Goal: Task Accomplishment & Management: Manage account settings

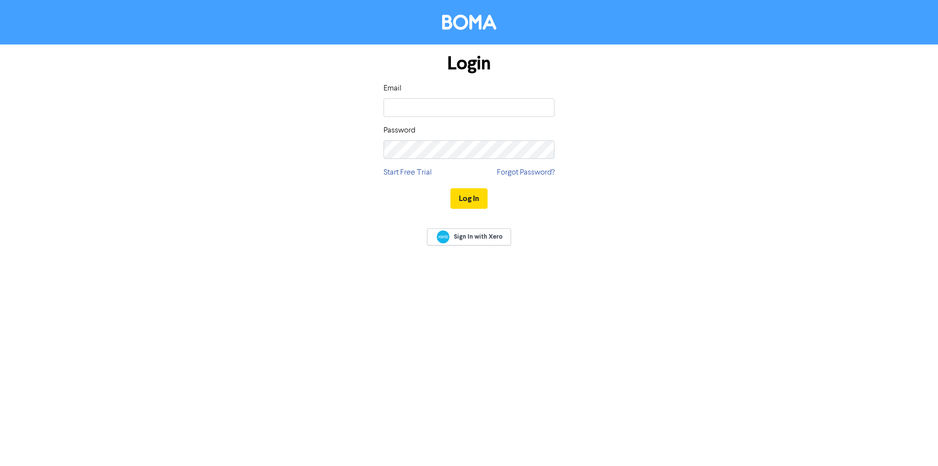
type input "[EMAIL_ADDRESS][DOMAIN_NAME]"
click at [451, 188] on button "Log In" at bounding box center [469, 198] width 37 height 21
